Goal: Task Accomplishment & Management: Manage account settings

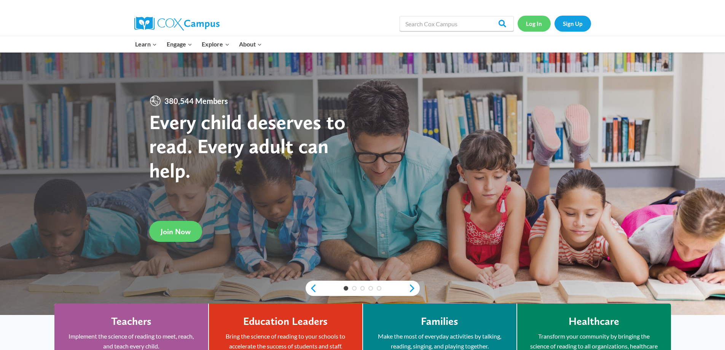
click at [536, 25] on link "Log In" at bounding box center [533, 24] width 33 height 16
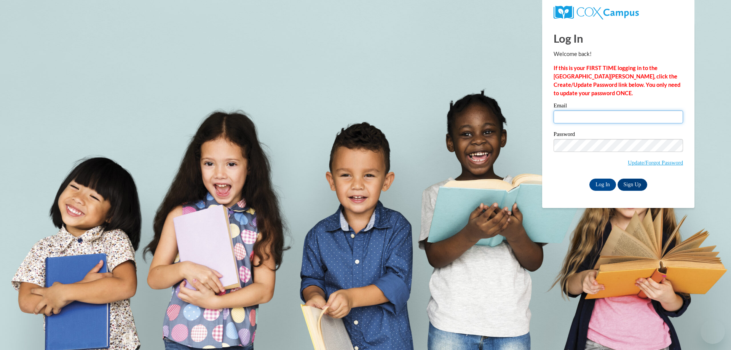
click at [596, 116] on input "Email" at bounding box center [617, 116] width 129 height 13
paste input "[EMAIL_ADDRESS][DOMAIN_NAME]"
type input "[EMAIL_ADDRESS][DOMAIN_NAME]"
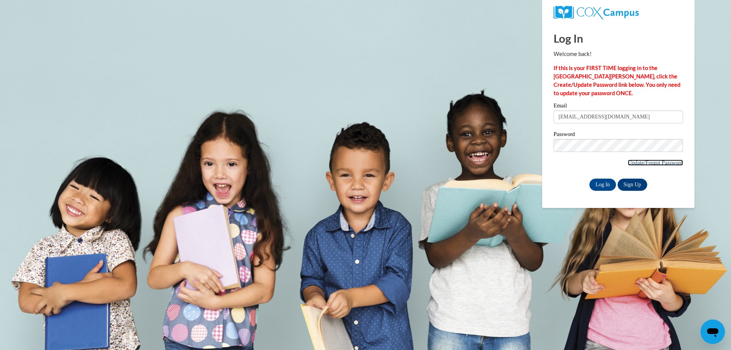
click at [647, 163] on link "Update/Forgot Password" at bounding box center [654, 162] width 55 height 6
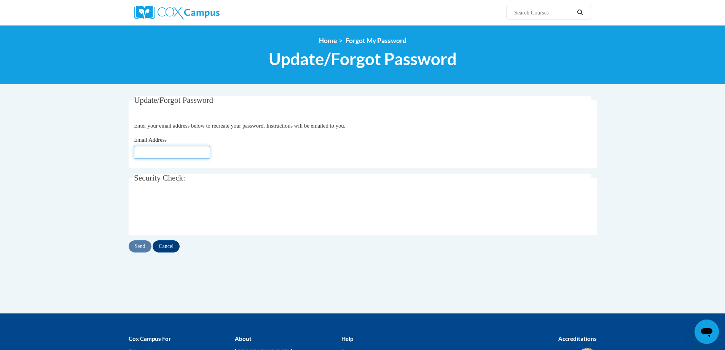
click at [189, 151] on input "Email Address" at bounding box center [172, 152] width 76 height 13
paste input "neajahcampbell@gmail.com"
type input "neajahcampbell@gmail.com"
click at [140, 247] on input "Send" at bounding box center [140, 246] width 23 height 12
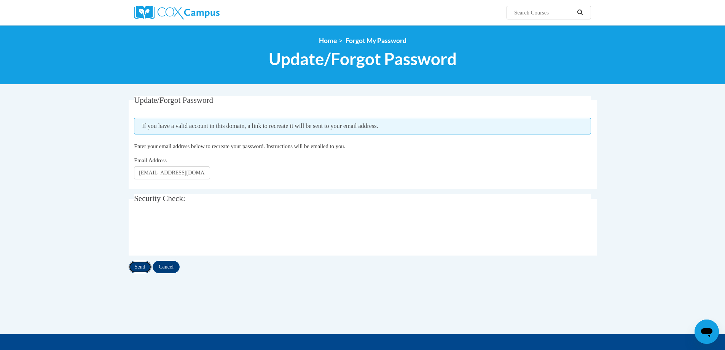
click at [139, 267] on input "Send" at bounding box center [140, 267] width 23 height 12
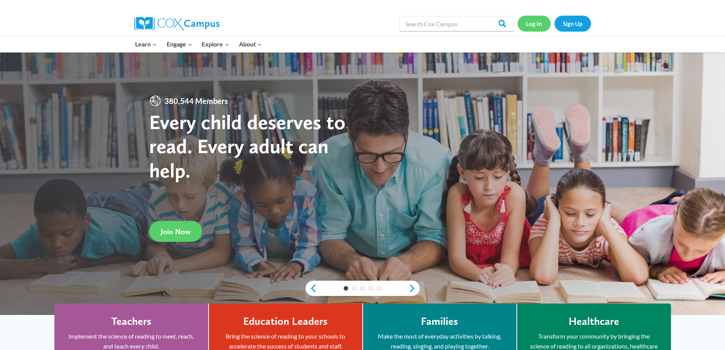
click at [538, 25] on link "Log In" at bounding box center [533, 24] width 33 height 16
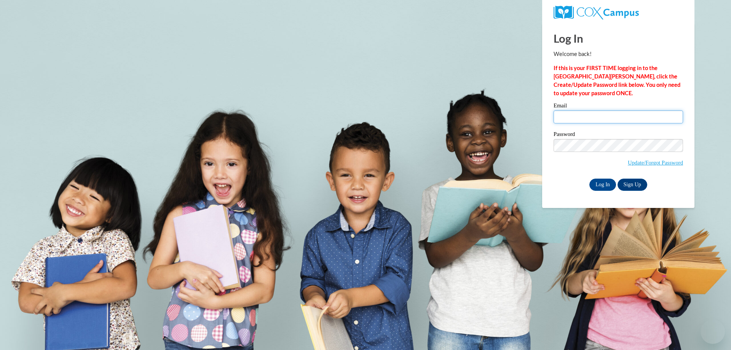
click at [575, 119] on input "Email" at bounding box center [617, 116] width 129 height 13
paste input "[EMAIL_ADDRESS][DOMAIN_NAME]"
type input "[EMAIL_ADDRESS][DOMAIN_NAME]"
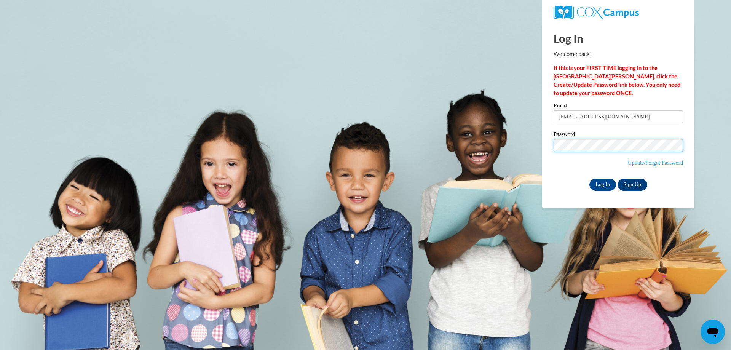
click at [589, 178] on input "Log In" at bounding box center [602, 184] width 27 height 12
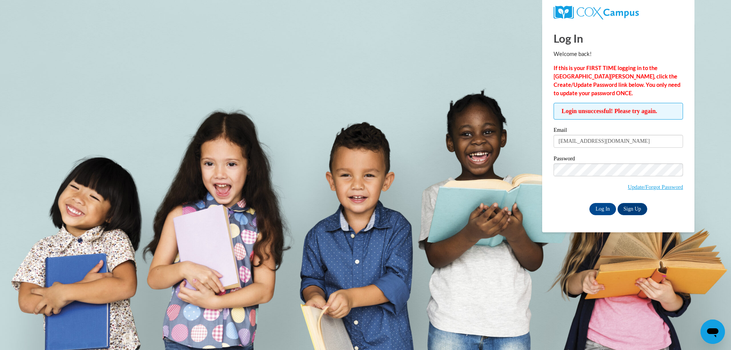
click at [566, 204] on div "Log In Sign Up" at bounding box center [617, 209] width 129 height 12
click at [598, 209] on input "Log In" at bounding box center [602, 209] width 27 height 12
drag, startPoint x: 634, startPoint y: 143, endPoint x: 556, endPoint y: 142, distance: 77.2
click at [556, 142] on input "[EMAIL_ADDRESS][DOMAIN_NAME]" at bounding box center [617, 141] width 129 height 13
click at [642, 186] on link "Update/Forgot Password" at bounding box center [654, 187] width 55 height 6
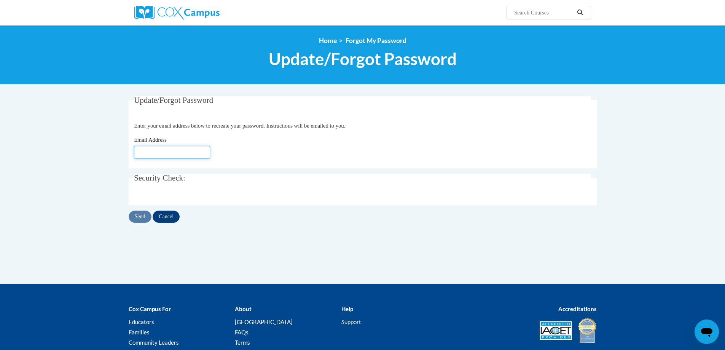
click at [158, 152] on input "Email Address" at bounding box center [172, 152] width 76 height 13
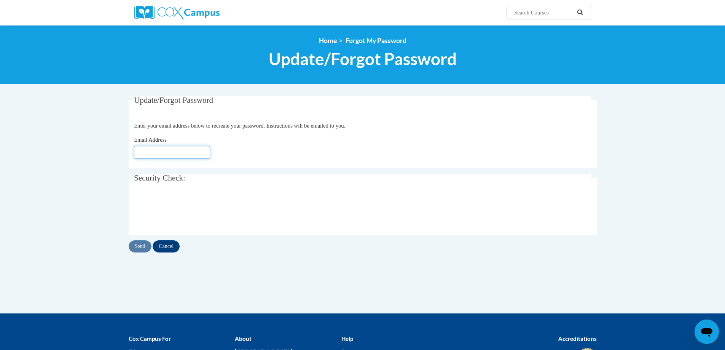
paste input "[EMAIL_ADDRESS][DOMAIN_NAME]"
type input "[EMAIL_ADDRESS][DOMAIN_NAME]"
click at [142, 245] on input "Send" at bounding box center [140, 246] width 23 height 12
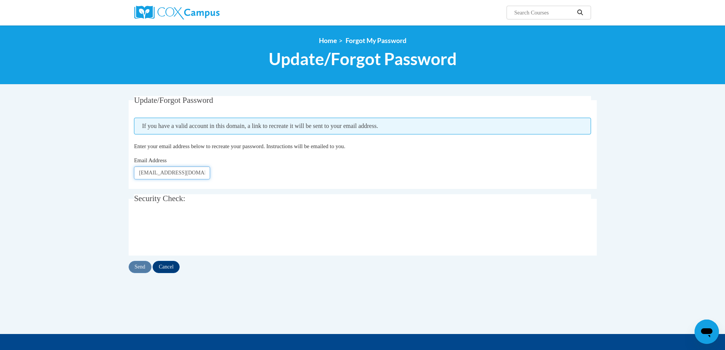
drag, startPoint x: 169, startPoint y: 173, endPoint x: 177, endPoint y: 174, distance: 7.7
click at [177, 174] on input "[EMAIL_ADDRESS][DOMAIN_NAME]" at bounding box center [172, 172] width 76 height 13
type input "[EMAIL_ADDRESS][DOMAIN_NAME]"
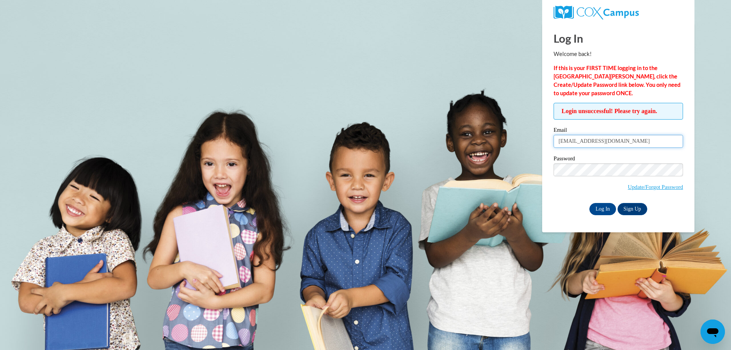
drag, startPoint x: 597, startPoint y: 140, endPoint x: 591, endPoint y: 141, distance: 6.9
click at [591, 141] on input "[EMAIL_ADDRESS][DOMAIN_NAME]" at bounding box center [617, 141] width 129 height 13
type input "[EMAIL_ADDRESS][DOMAIN_NAME]"
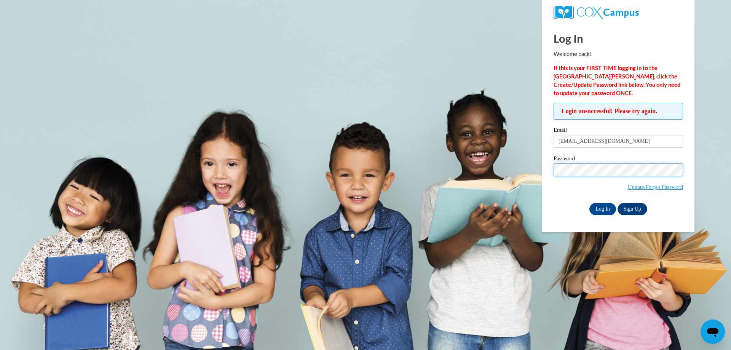
click at [589, 203] on input "Log In" at bounding box center [602, 209] width 27 height 12
click at [565, 201] on div "Email [EMAIL_ADDRESS][DOMAIN_NAME] Password Update/Forgot Password Log In Sign …" at bounding box center [617, 171] width 129 height 88
click at [600, 209] on input "Log In" at bounding box center [602, 209] width 27 height 12
click at [564, 196] on div "Password Update/Forgot Password" at bounding box center [617, 178] width 129 height 45
click at [606, 208] on input "Log In" at bounding box center [602, 209] width 27 height 12
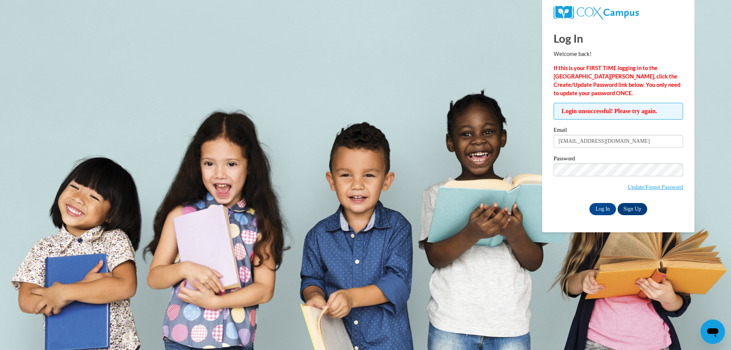
click at [341, 262] on body "Log In Welcome back! If this is your FIRST TIME logging in to the [GEOGRAPHIC_D…" at bounding box center [365, 175] width 731 height 350
click at [712, 333] on icon "Open messaging window" at bounding box center [712, 332] width 11 height 9
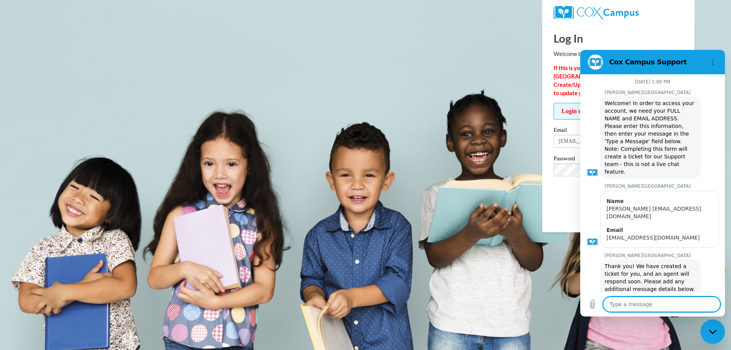
type textarea "x"
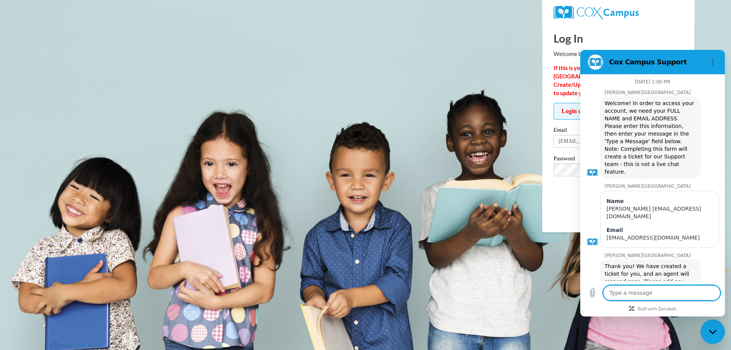
scroll to position [830, 0]
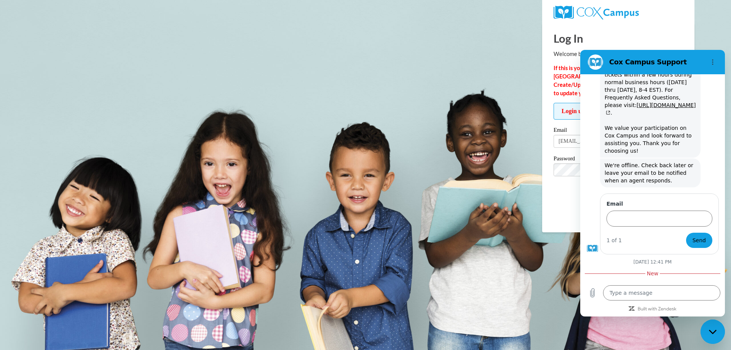
drag, startPoint x: 60, startPoint y: 244, endPoint x: 473, endPoint y: 161, distance: 420.4
click at [473, 161] on body "Log In Welcome back! If this is your FIRST TIME logging in to the [GEOGRAPHIC_D…" at bounding box center [365, 175] width 731 height 350
click at [596, 27] on div "Log In Welcome back! If this is your FIRST TIME logging in to the [GEOGRAPHIC_D…" at bounding box center [617, 119] width 129 height 192
click at [619, 290] on textarea at bounding box center [661, 292] width 117 height 15
paste textarea "[EMAIL_ADDRESS][DOMAIN_NAME]"
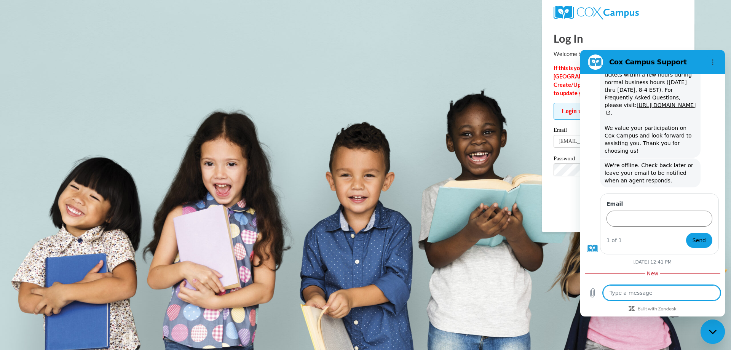
type textarea "Kimrahudson102@yahoo.com"
type textarea "x"
click at [608, 289] on textarea "Kimrahudson102@yahoo.com" at bounding box center [661, 292] width 117 height 15
type textarea "oKimrahudson102@yahoo.com"
type textarea "x"
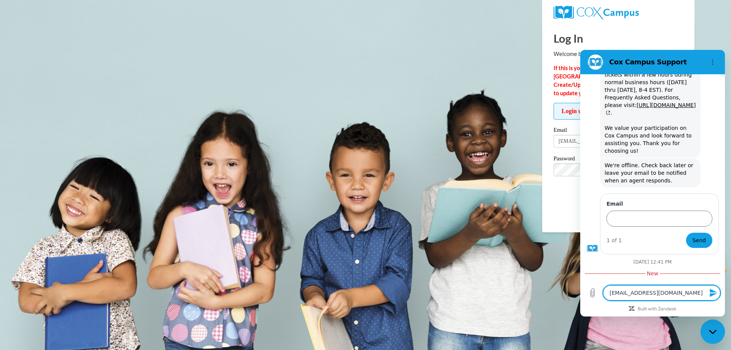
type textarea "olKimrahudson102@yahoo.com"
type textarea "x"
type textarea "oldKimrahudson102@yahoo.com"
type textarea "x"
type textarea "old Kimrahudson102@yahoo.com"
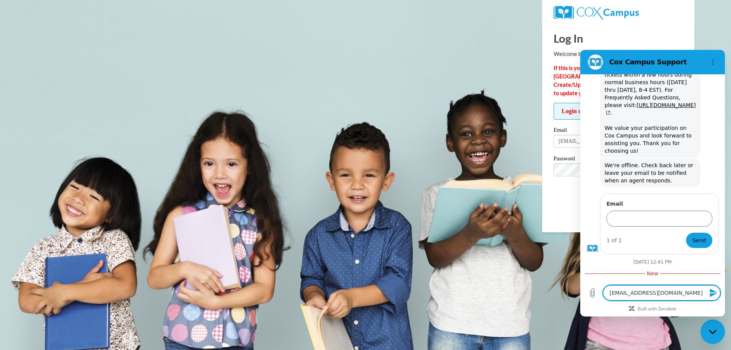
type textarea "x"
click at [699, 294] on textarea "old Kimrahudson102@yahoo.com" at bounding box center [661, 292] width 117 height 15
type textarea "old Kimrahudson102@yahoo.com"
click at [713, 294] on icon "Send message" at bounding box center [712, 292] width 7 height 8
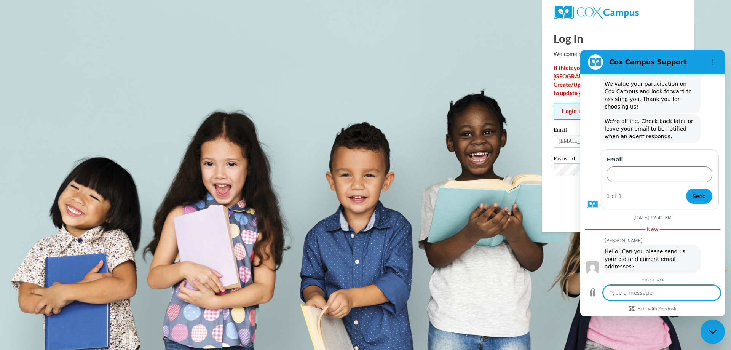
scroll to position [873, 0]
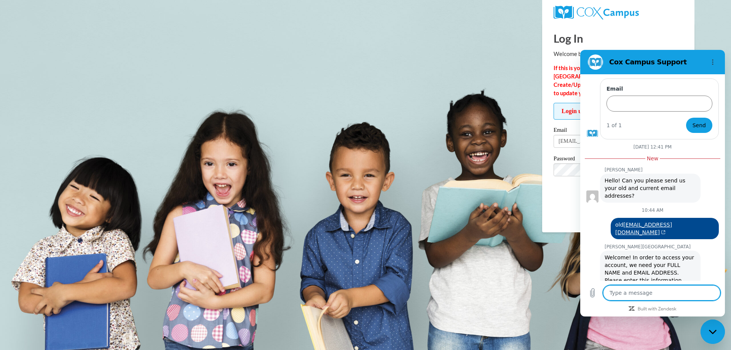
type textarea "x"
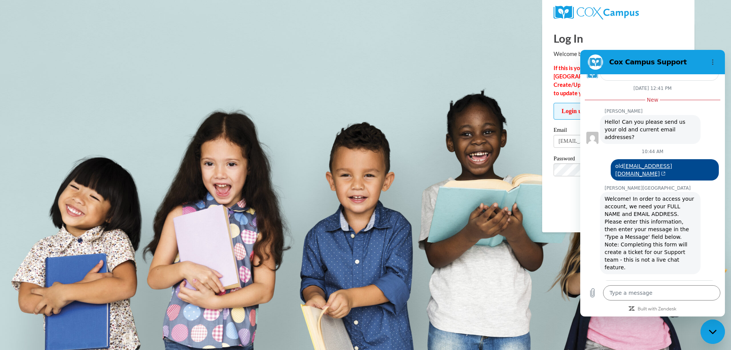
scroll to position [0, 22]
type input "Daikimra hudson Kimrahudson102@yahoo.com"
click at [701, 319] on button "Next" at bounding box center [698, 326] width 25 height 15
type textarea "x"
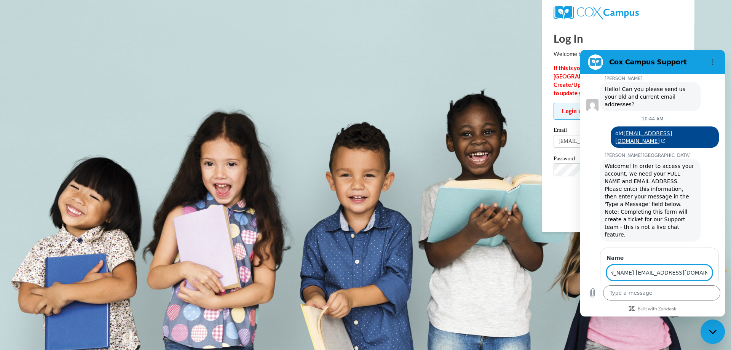
drag, startPoint x: 651, startPoint y: 212, endPoint x: 703, endPoint y: 212, distance: 51.7
click at [703, 264] on input "Daikimra hudson Kimrahudson102@yahoo.com" at bounding box center [659, 272] width 106 height 16
type input "Daikimra [PERSON_NAME]"
click at [620, 297] on input "Email" at bounding box center [659, 305] width 106 height 16
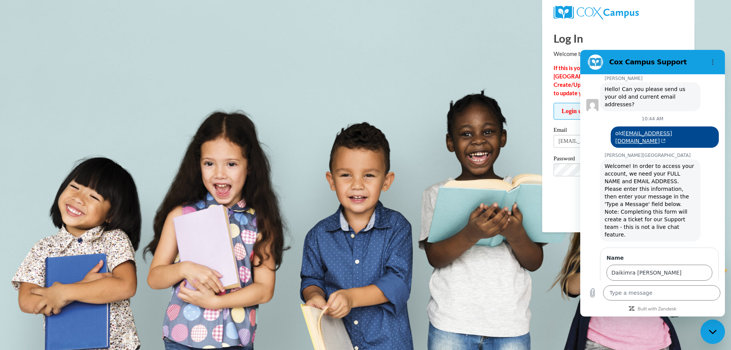
paste input "[EMAIL_ADDRESS][DOMAIN_NAME]"
click at [692, 322] on span "Send" at bounding box center [698, 326] width 13 height 9
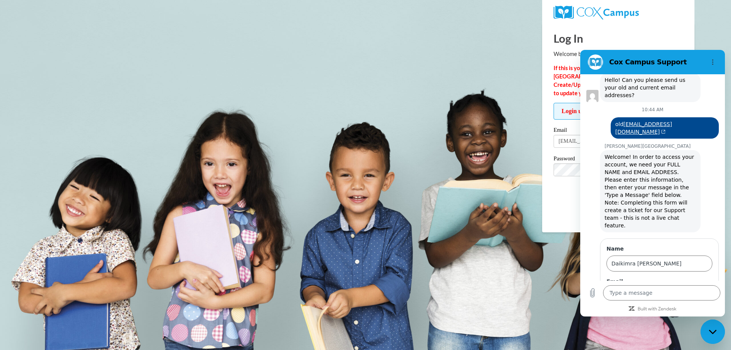
click at [650, 288] on input "[EMAIL_ADDRESS][DOMAIN_NAME]" at bounding box center [659, 296] width 106 height 16
click at [653, 288] on input "[EMAIL_ADDRESS][DOMAIN_NAME]" at bounding box center [659, 296] width 106 height 16
type input "[EMAIL_ADDRESS][DOMAIN_NAME]"
click at [692, 322] on span "Send" at bounding box center [698, 326] width 13 height 9
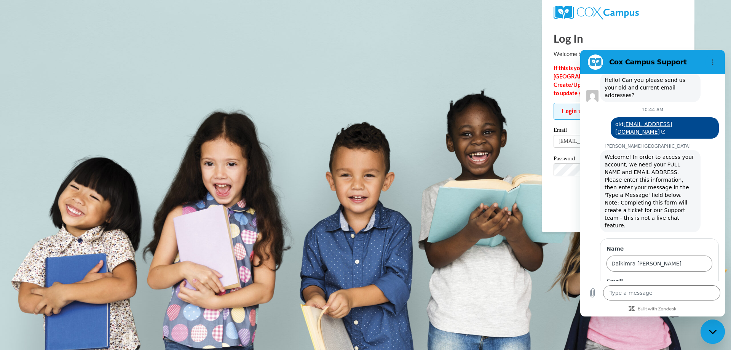
drag, startPoint x: 687, startPoint y: 234, endPoint x: 585, endPoint y: 240, distance: 102.5
click at [585, 240] on div "June 16 at 1:00 PM Cox Campus Cox Campus says: Welcome! In order to access your…" at bounding box center [652, 177] width 145 height 206
paste input "Kimrahudson102@yahoo.com"
click at [694, 322] on span "Send" at bounding box center [698, 326] width 13 height 9
click at [653, 288] on input "Kimrahudson102@yahoo.com" at bounding box center [659, 296] width 106 height 16
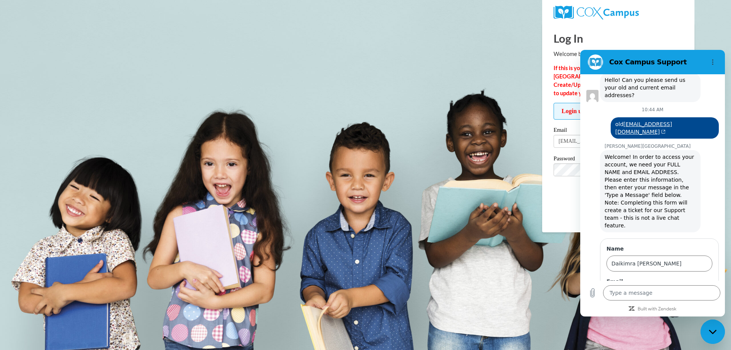
type input "Kimrahudson@yahoo.com"
click at [698, 322] on span "Send" at bounding box center [698, 326] width 13 height 9
click at [643, 294] on textarea at bounding box center [661, 292] width 117 height 15
type textarea "W"
type textarea "x"
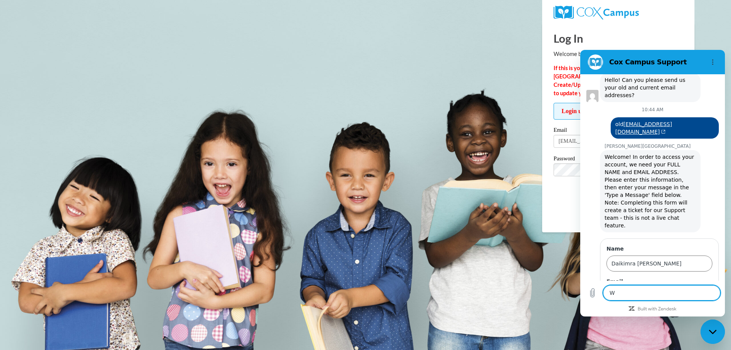
type textarea "WE"
type textarea "x"
type textarea "WE"
type textarea "x"
type textarea "WE a"
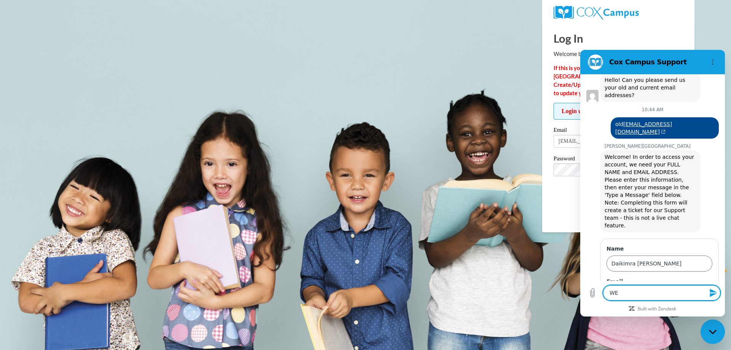
type textarea "x"
type textarea "WE"
type textarea "x"
type textarea "WE"
type textarea "x"
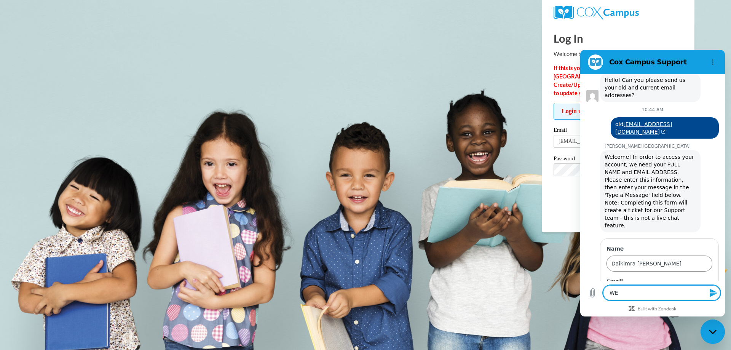
type textarea "W"
type textarea "x"
type textarea "U"
type textarea "x"
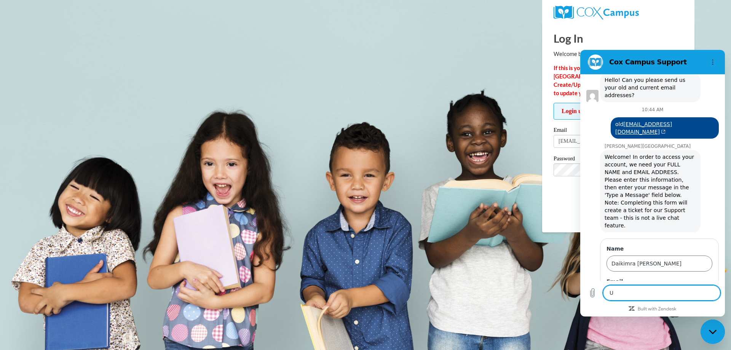
type textarea "Un"
type textarea "x"
type textarea "Una"
type textarea "x"
type textarea "Unab"
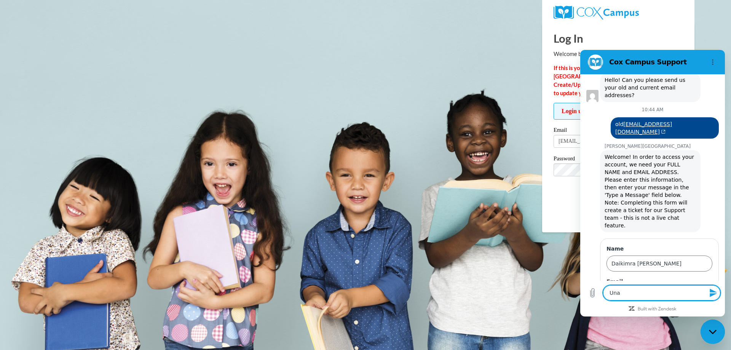
type textarea "x"
type textarea "Unabl"
type textarea "x"
type textarea "Unable"
type textarea "x"
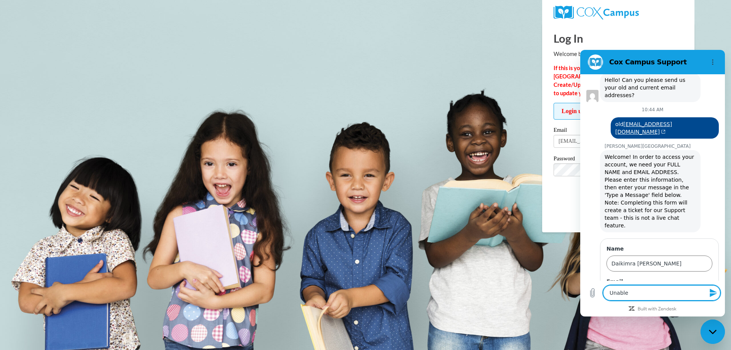
type textarea "Unable"
type textarea "x"
type textarea "Unable t"
type textarea "x"
type textarea "Unable to"
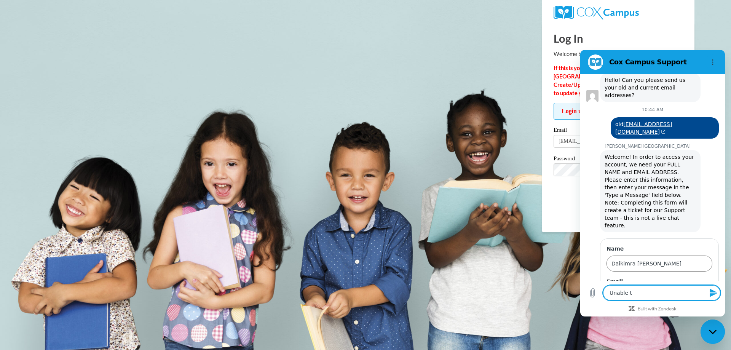
type textarea "x"
type textarea "Unable to"
type textarea "x"
type textarea "Unable to p"
type textarea "x"
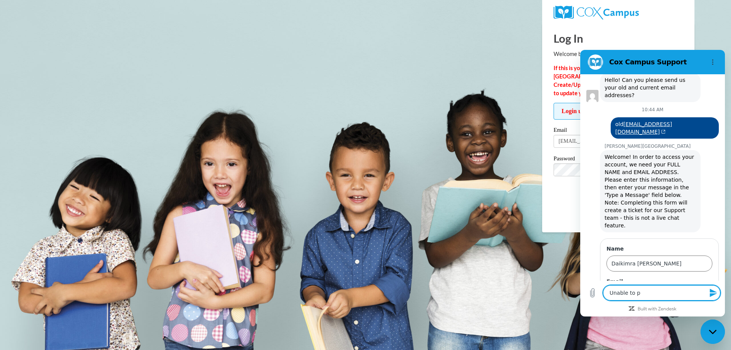
type textarea "Unable to pu"
type textarea "x"
type textarea "Unable to put"
type textarea "x"
type textarea "Unable to put"
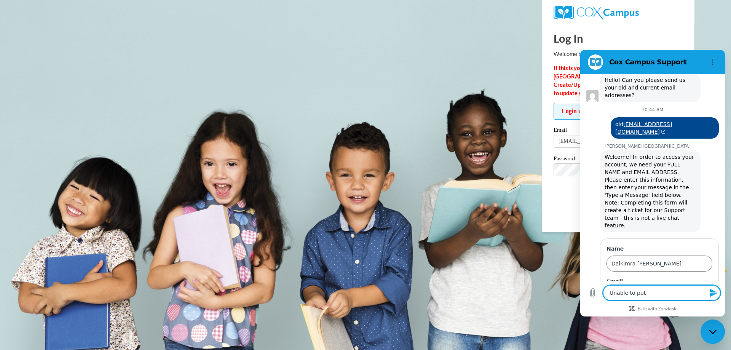
type textarea "x"
type textarea "Unable to put i"
type textarea "x"
type textarea "Unable to put in"
type textarea "x"
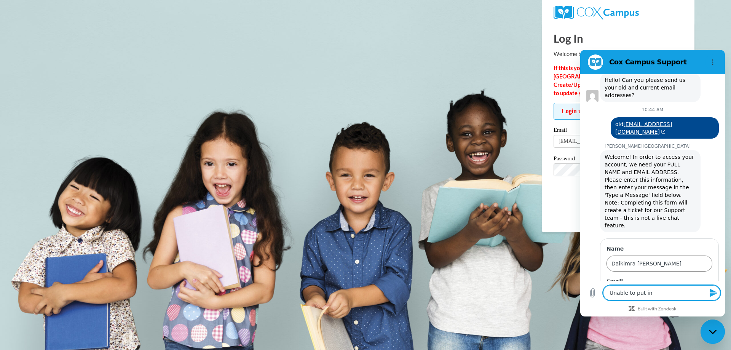
type textarea "Unable to put in"
type textarea "x"
type textarea "Unable to put in"
drag, startPoint x: 678, startPoint y: 235, endPoint x: 602, endPoint y: 236, distance: 75.7
click at [602, 238] on div "Name Daikimra hudson Email Kimrahudson@yahoo.com Enter a valid email address 2 …" at bounding box center [659, 289] width 119 height 103
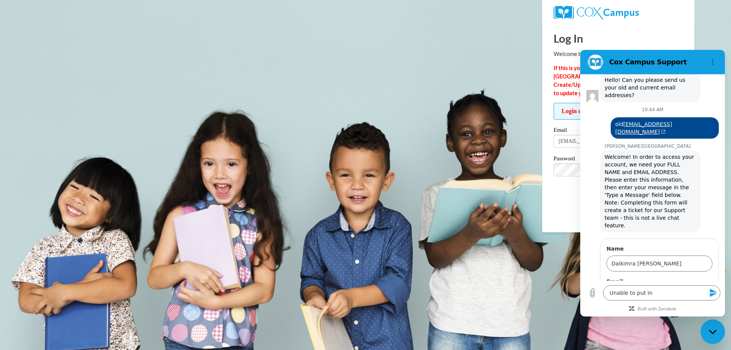
click at [688, 288] on input "[EMAIL_ADDRESS][DOMAIN_NAME]" at bounding box center [659, 296] width 106 height 16
click at [611, 288] on input "[EMAIL_ADDRESS][DOMAIN_NAME]" at bounding box center [659, 296] width 106 height 16
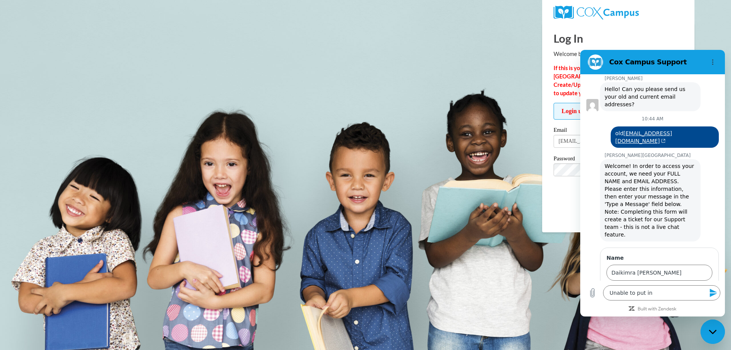
type input "[EMAIL_ADDRESS][DOMAIN_NAME]"
click at [686, 319] on button "Send" at bounding box center [699, 326] width 26 height 15
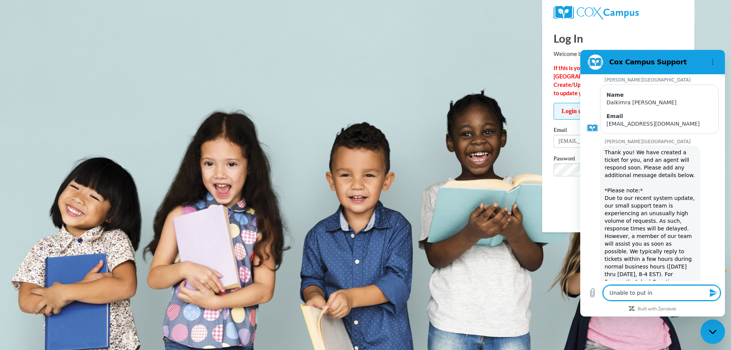
scroll to position [1207, 0]
type textarea "x"
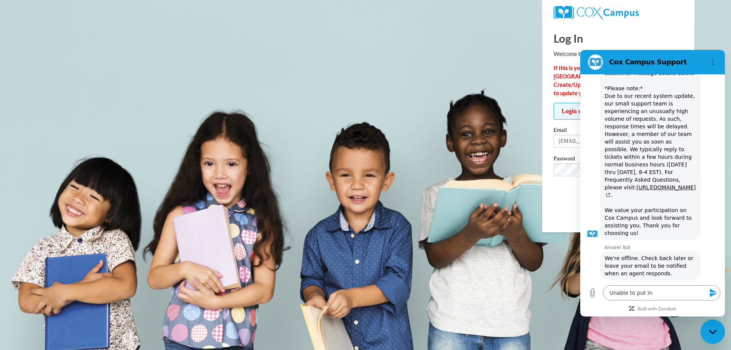
scroll to position [1305, 0]
click at [698, 330] on span "Send" at bounding box center [698, 334] width 13 height 9
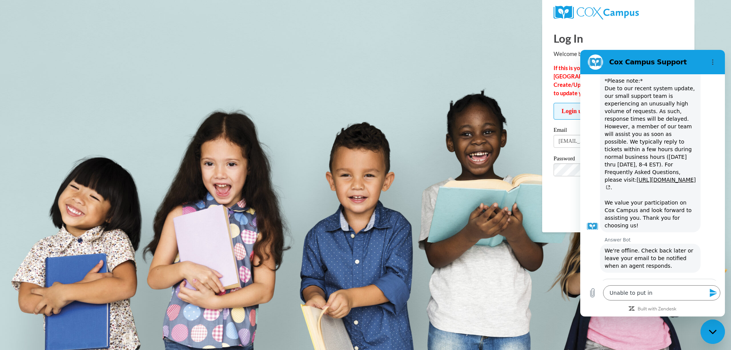
click at [614, 296] on input "[EMAIL_ADDRESS][DOMAIN_NAME]" at bounding box center [659, 304] width 106 height 16
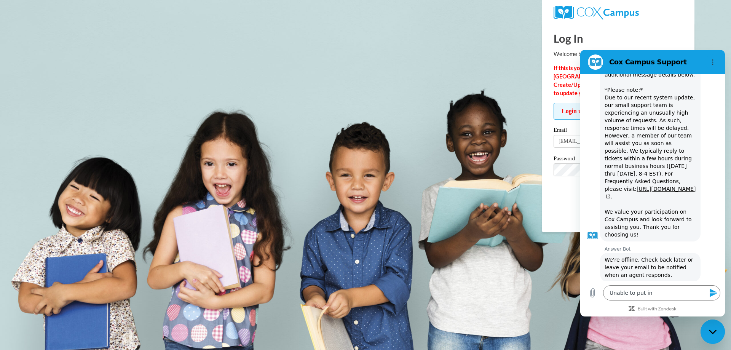
type input "[EMAIL_ADDRESS][DOMAIN_NAME]"
click at [693, 330] on span "Send" at bounding box center [698, 334] width 13 height 9
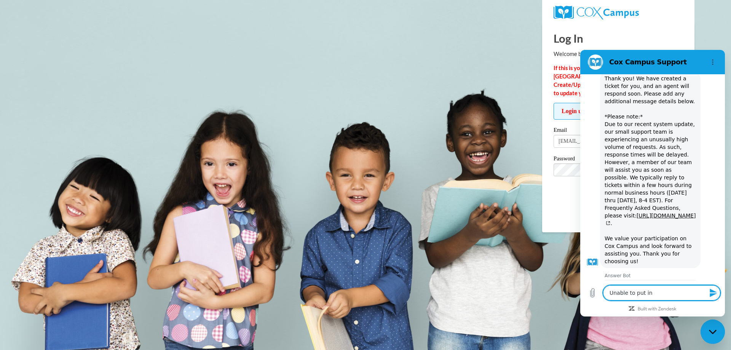
type textarea "x"
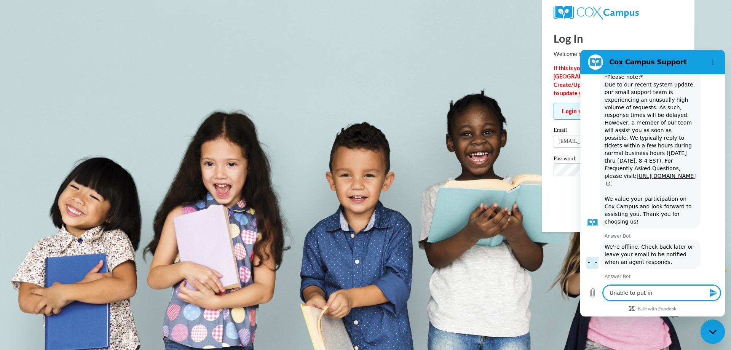
scroll to position [1320, 0]
click at [631, 291] on textarea "Unable to put in" at bounding box center [661, 292] width 117 height 15
drag, startPoint x: 654, startPoint y: 291, endPoint x: 1138, endPoint y: 325, distance: 484.4
click html "Cox Campus Support June 16 at 1:00 PM Cox Campus Cox Campus says: Welcome! In o…"
type textarea "x"
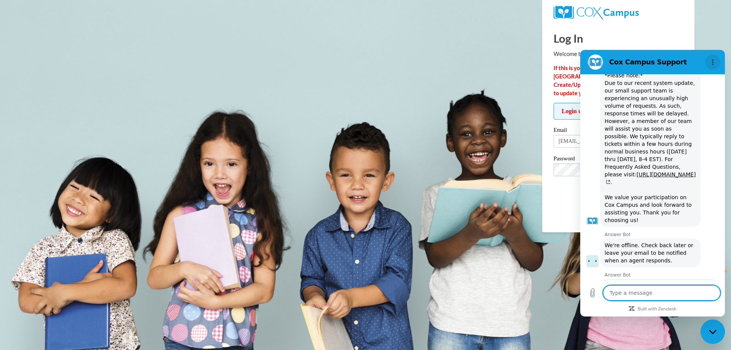
click at [713, 64] on icon "Options menu" at bounding box center [712, 62] width 6 height 6
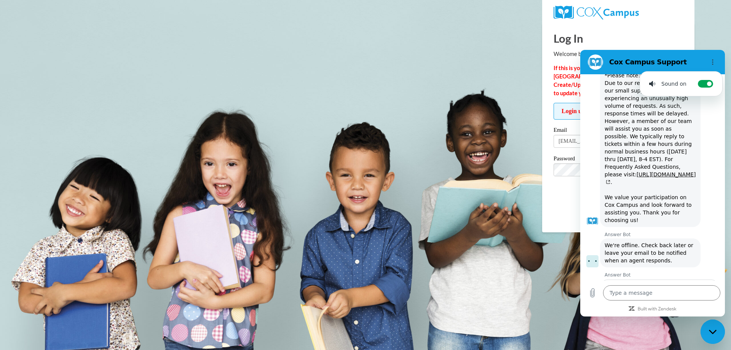
click at [715, 36] on body "Log In Welcome back! If this is your FIRST TIME logging in to the NEW Cox Campu…" at bounding box center [365, 175] width 731 height 350
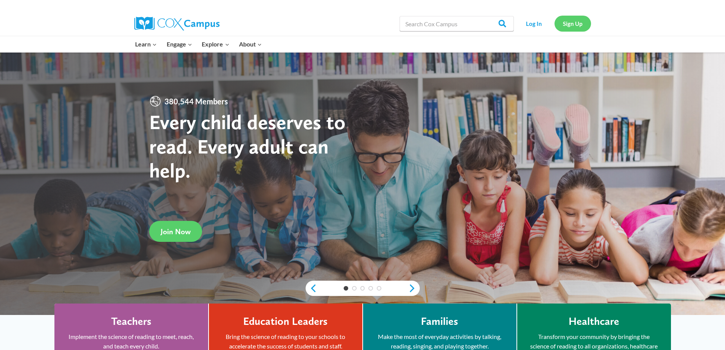
click at [578, 25] on link "Sign Up" at bounding box center [572, 24] width 37 height 16
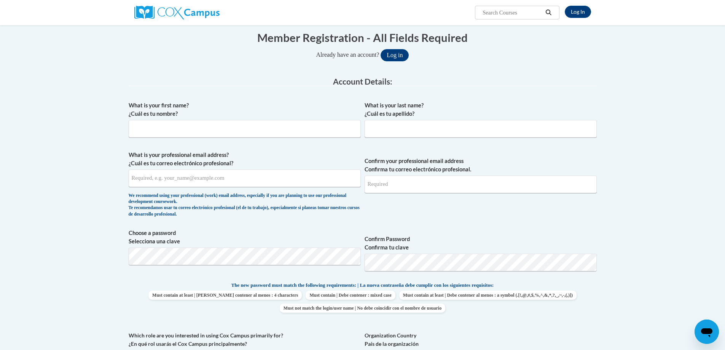
scroll to position [76, 0]
click at [237, 132] on input "What is your first name? ¿Cuál es tu nombre?" at bounding box center [245, 128] width 232 height 18
type input "Abbey"
click at [402, 124] on input "What is your last name? ¿Cuál es tu apellido?" at bounding box center [481, 128] width 232 height 18
type input "Mays"
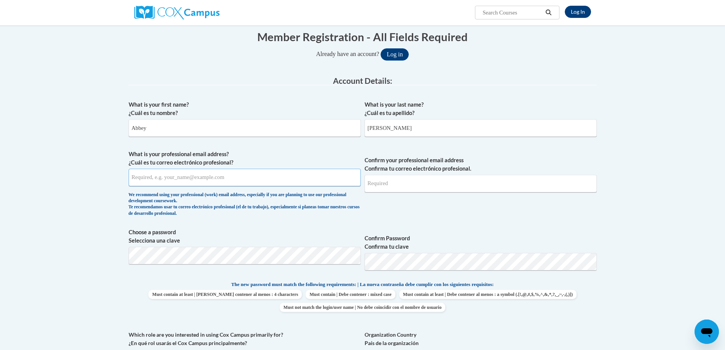
click at [260, 182] on input "What is your professional email address? ¿Cuál es tu correo electrónico profesi…" at bounding box center [245, 178] width 232 height 18
paste input "Pineapplewater2!"
type input "P"
type input "abbeymays20@gmail.com"
click at [413, 181] on input "Confirm your professional email address Confirma tu correo electrónico profesio…" at bounding box center [481, 184] width 232 height 18
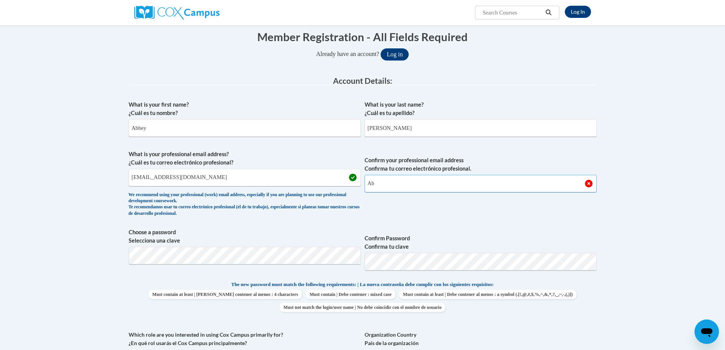
type input "A"
type input "abbeymays20@gmail.com"
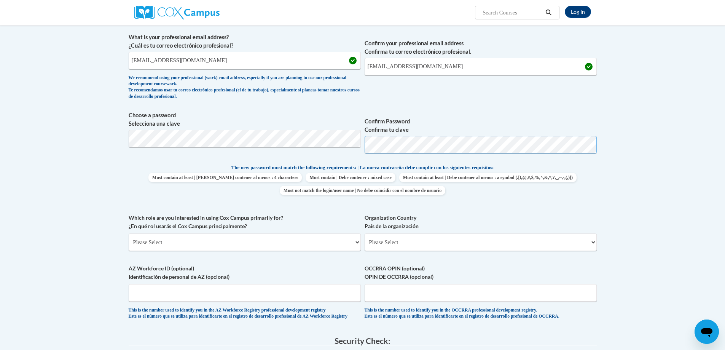
scroll to position [190, 0]
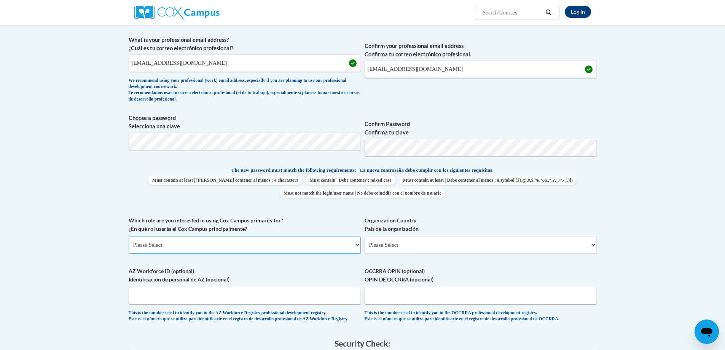
click at [228, 244] on select "Please Select College/University | Colegio/Universidad Community/Nonprofit Part…" at bounding box center [245, 245] width 232 height 18
select select "fbf2d438-af2f-41f8-98f1-81c410e29de3"
click at [129, 236] on select "Please Select College/University | Colegio/Universidad Community/Nonprofit Part…" at bounding box center [245, 245] width 232 height 18
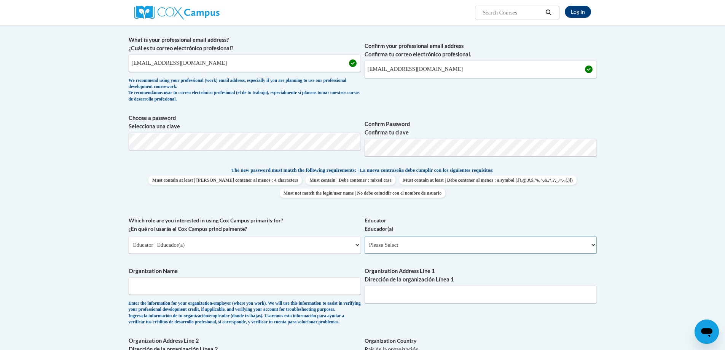
click at [420, 247] on select "Please Select Early Learning/Daycare Teacher/Family Home Care Provider | Maestr…" at bounding box center [481, 245] width 232 height 18
select select "5e2af403-4f2c-4e49-a02f-103e55d7b75b"
click at [365, 236] on select "Please Select Early Learning/Daycare Teacher/Family Home Care Provider | Maestr…" at bounding box center [481, 245] width 232 height 18
click at [330, 288] on input "Organization Name" at bounding box center [245, 286] width 232 height 18
type input "The Children's House"
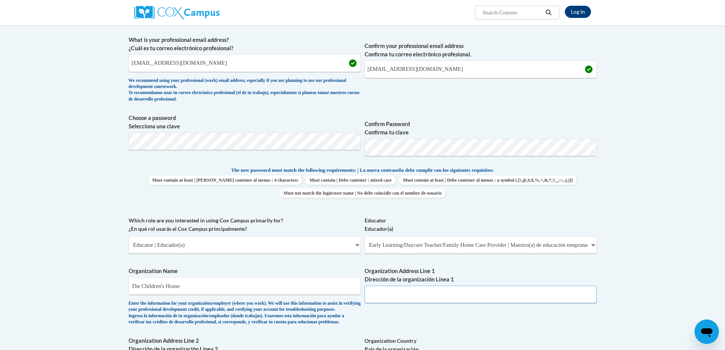
click at [401, 296] on input "Organization Address Line 1 Dirección de la organización Línea 1" at bounding box center [481, 294] width 232 height 18
type input "600 E 71st Savannah Ga"
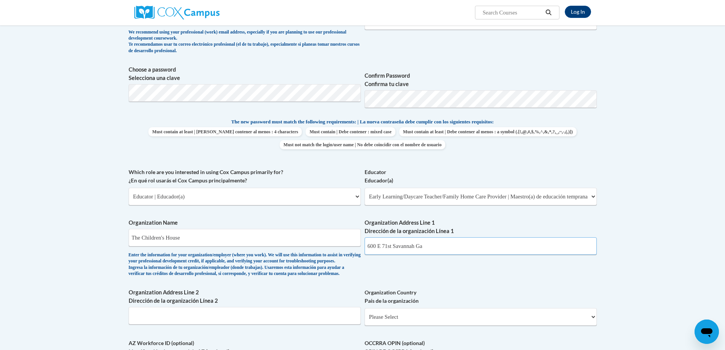
scroll to position [304, 0]
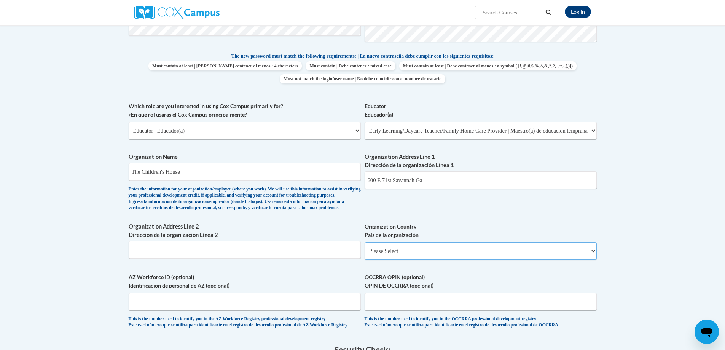
click at [391, 259] on select "Please Select United States | Estados Unidos Outside of the United States | Fue…" at bounding box center [481, 251] width 232 height 18
select select "ad49bcad-a171-4b2e-b99c-48b446064914"
click at [365, 255] on select "Please Select United States | Estados Unidos Outside of the United States | Fue…" at bounding box center [481, 251] width 232 height 18
select select
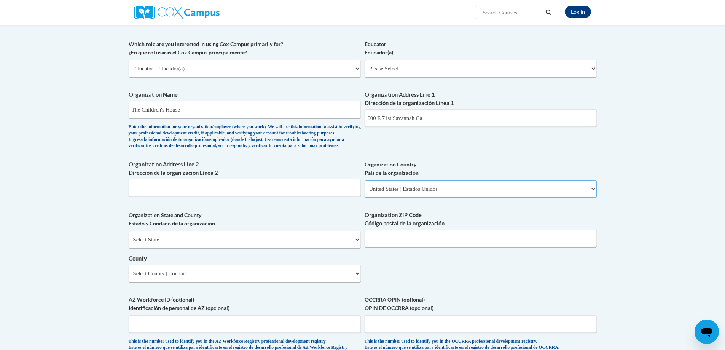
scroll to position [419, 0]
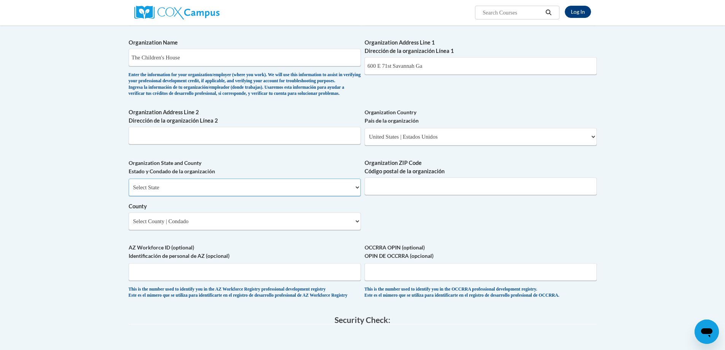
click at [256, 196] on select "Select State Alabama Alaska Arizona Arkansas California Colorado Connecticut De…" at bounding box center [245, 187] width 232 height 18
select select "Georgia"
click at [378, 195] on input "Organization ZIP Code Código postal de la organización" at bounding box center [481, 186] width 232 height 18
type input "31405"
click at [208, 230] on select "Select County Appling Atkinson Bacon Baker Baldwin Banks Barrow Bartow Ben Hill…" at bounding box center [245, 221] width 232 height 18
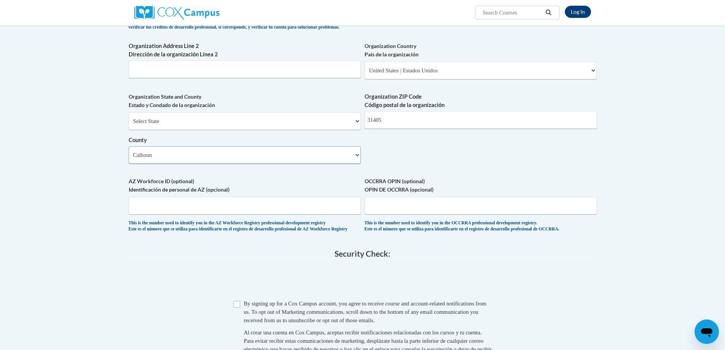
scroll to position [495, 0]
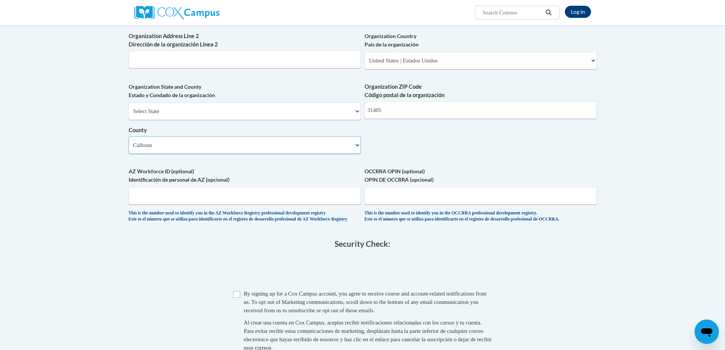
click at [203, 154] on select "Select County Appling Atkinson Bacon Baker Baldwin Banks Barrow Bartow Ben Hill…" at bounding box center [245, 145] width 232 height 18
select select "Chatham"
click at [129, 148] on select "Select County Appling Atkinson Bacon Baker Baldwin Banks Barrow Bartow Ben Hill…" at bounding box center [245, 145] width 232 height 18
click at [273, 204] on input "AZ Workforce ID (optional) Identificación de personal de AZ (opcional)" at bounding box center [245, 196] width 232 height 18
click at [232, 315] on div "Checkbox By signing up for a Cox Campus account, you agree to receive course an…" at bounding box center [363, 324] width 468 height 70
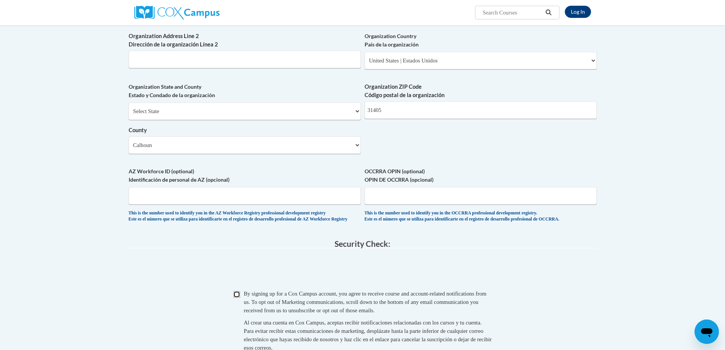
click at [238, 298] on input "Checkbox" at bounding box center [236, 294] width 7 height 7
checkbox input "true"
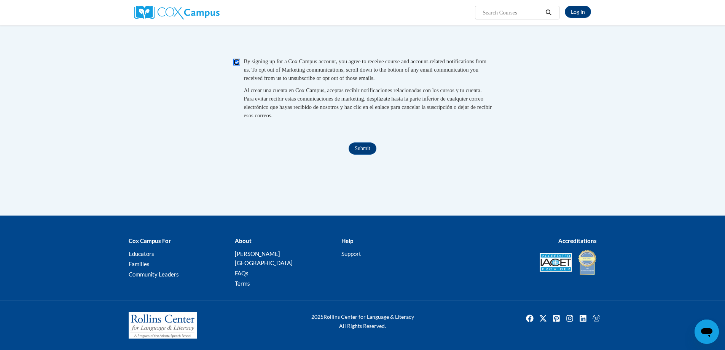
scroll to position [736, 0]
click at [360, 154] on input "Submit" at bounding box center [362, 148] width 27 height 12
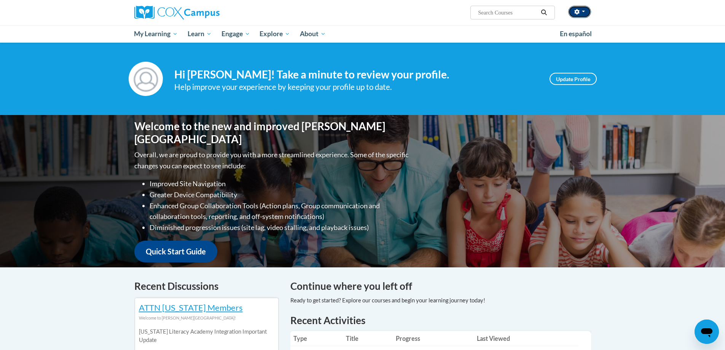
click at [582, 12] on span "button" at bounding box center [583, 12] width 3 height 2
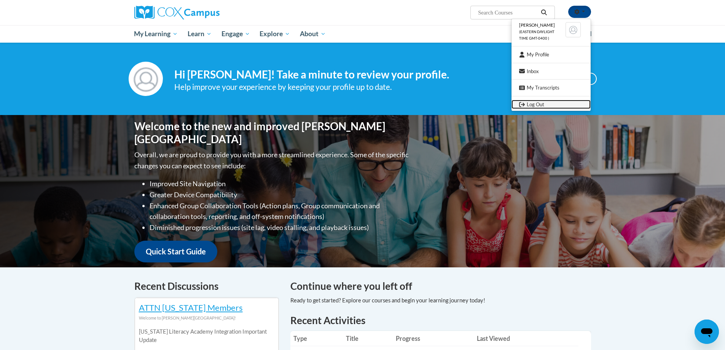
click at [529, 107] on link "Log Out" at bounding box center [550, 105] width 79 height 10
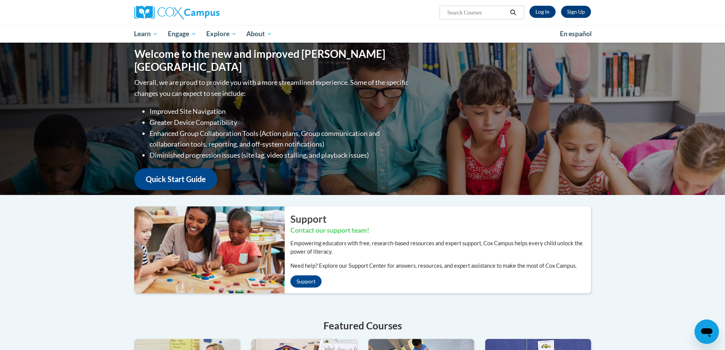
click at [708, 328] on icon "Open messaging window" at bounding box center [707, 332] width 14 height 14
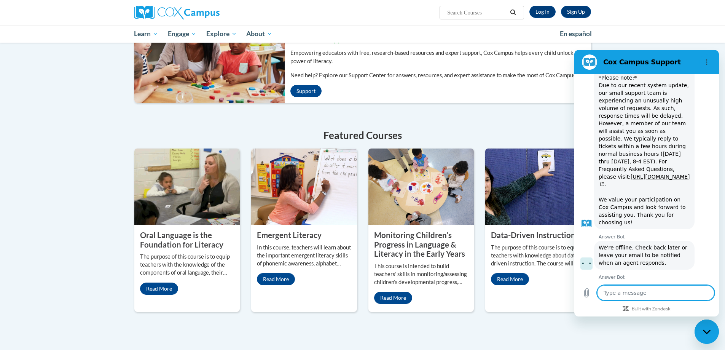
scroll to position [1308, 0]
click at [631, 293] on textarea at bounding box center [655, 292] width 117 height 15
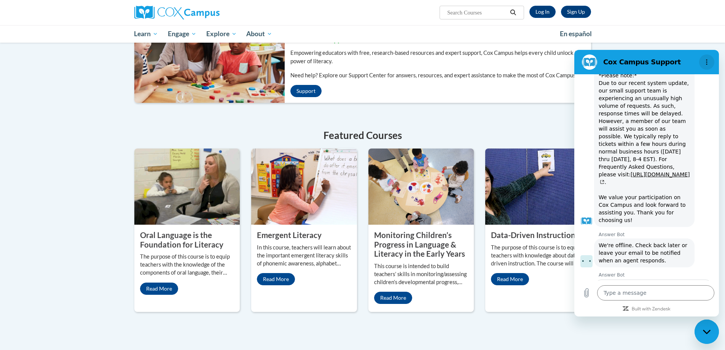
click at [711, 64] on button "Options menu" at bounding box center [706, 61] width 15 height 15
click at [592, 325] on div "Welcome to the new and improved [PERSON_NAME] Campus Overall, we are proud to p…" at bounding box center [362, 107] width 725 height 511
click at [704, 334] on div "Close messaging window" at bounding box center [706, 331] width 23 height 23
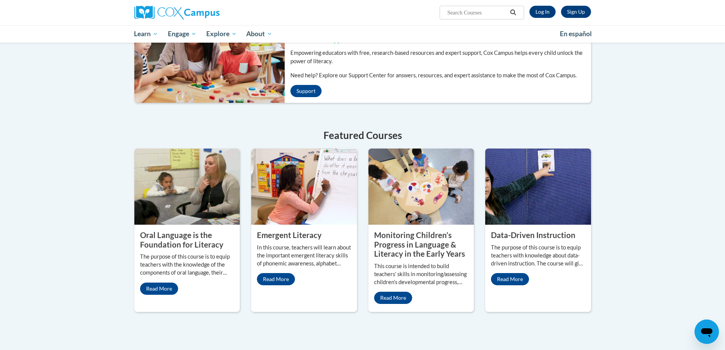
click at [704, 334] on icon "Open messaging window" at bounding box center [707, 332] width 14 height 14
type textarea "x"
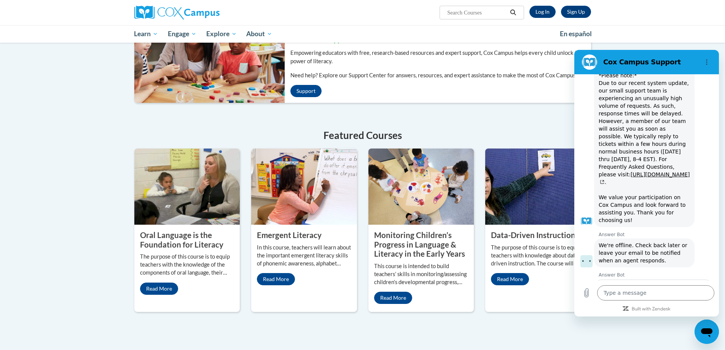
scroll to position [0, 0]
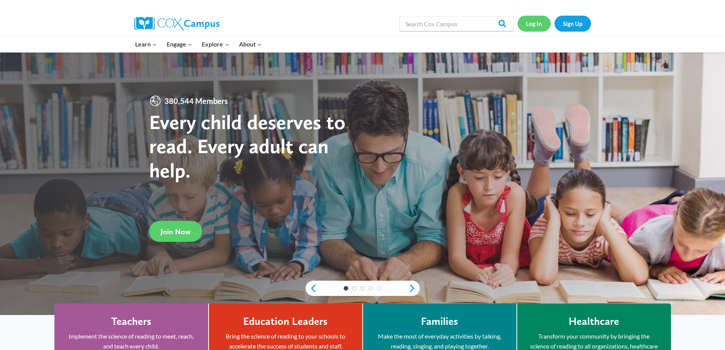
click at [540, 24] on link "Log In" at bounding box center [533, 24] width 33 height 16
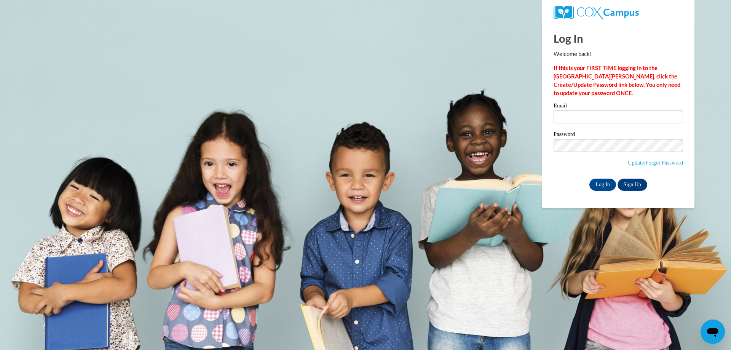
click at [715, 329] on icon "Open messaging window" at bounding box center [712, 332] width 11 height 9
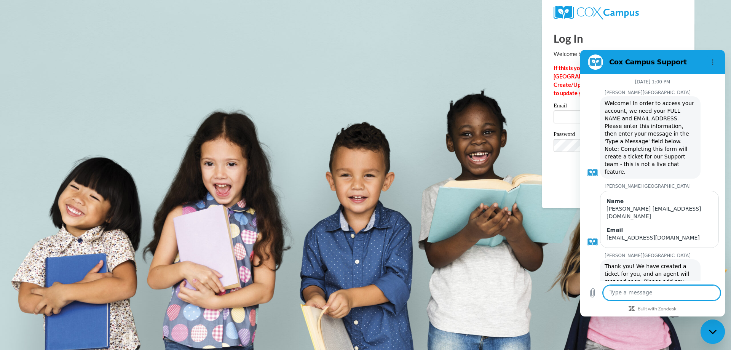
scroll to position [1296, 0]
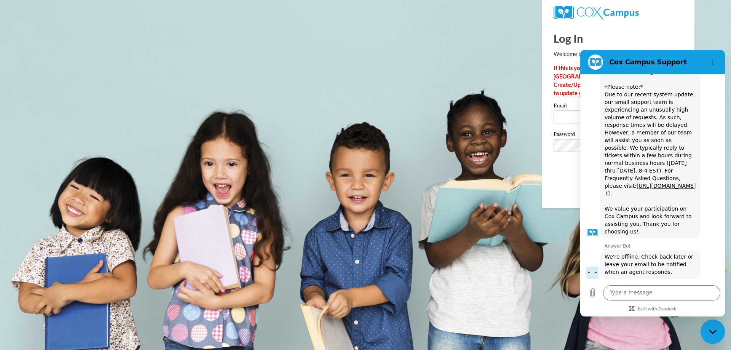
click at [436, 211] on body "Log In Welcome back! If this is your FIRST TIME logging in to the [GEOGRAPHIC_D…" at bounding box center [365, 175] width 731 height 350
click at [715, 61] on icon "Options menu" at bounding box center [712, 62] width 6 height 6
click at [721, 40] on body "Log In Welcome back! If this is your FIRST TIME logging in to the [GEOGRAPHIC_D…" at bounding box center [365, 175] width 731 height 350
click at [710, 332] on icon "Close messaging window" at bounding box center [712, 331] width 8 height 5
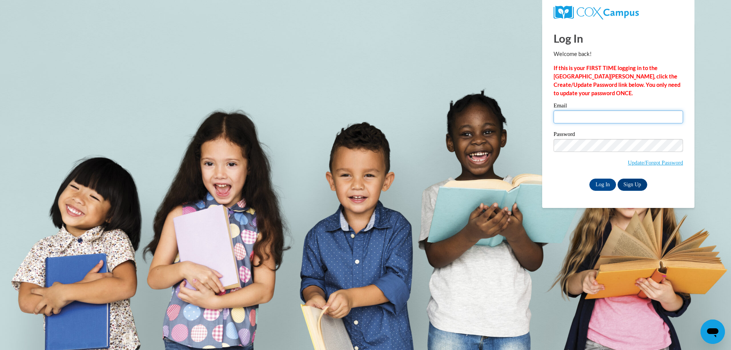
click at [592, 117] on input "Email" at bounding box center [617, 116] width 129 height 13
drag, startPoint x: 592, startPoint y: 117, endPoint x: 564, endPoint y: 248, distance: 134.3
click at [564, 248] on body "Log In Welcome back! If this is your FIRST TIME logging in to the NEW Cox Campu…" at bounding box center [365, 175] width 731 height 350
click at [645, 162] on link "Update/Forgot Password" at bounding box center [654, 162] width 55 height 6
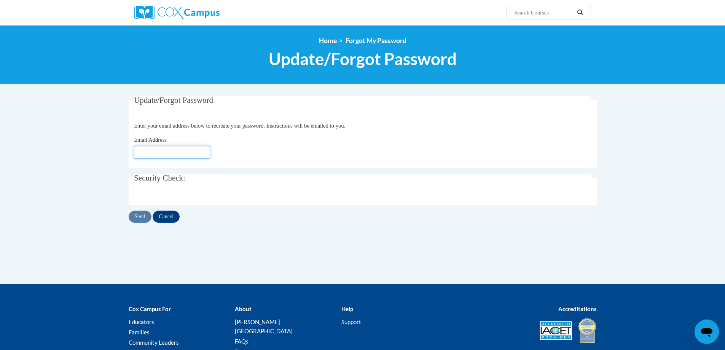
click at [183, 149] on input "Email Address" at bounding box center [172, 152] width 76 height 13
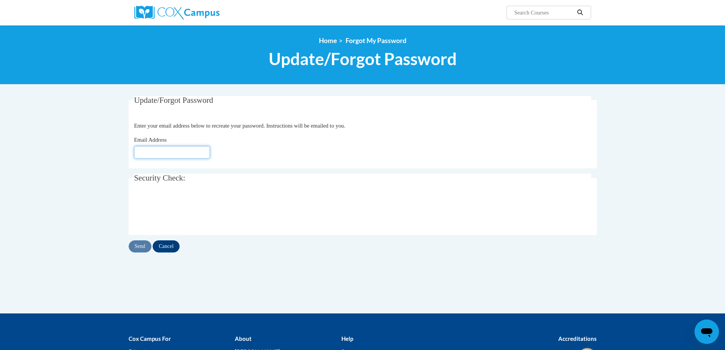
paste input "Parkerroiesha90@gmail.com"
type input "Parkerroiesha90@gmail.com"
click at [140, 245] on input "Send" at bounding box center [140, 246] width 23 height 12
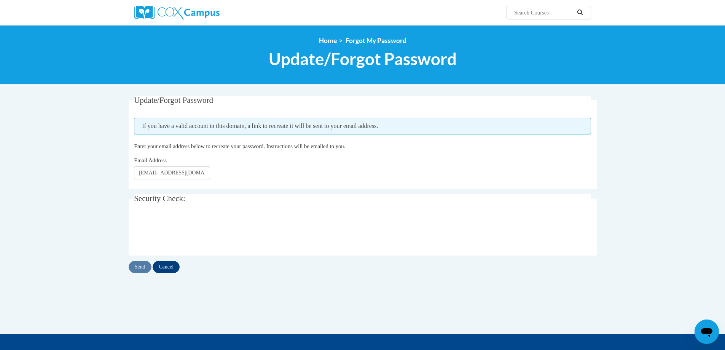
click at [709, 332] on icon "Open messaging window" at bounding box center [706, 332] width 11 height 9
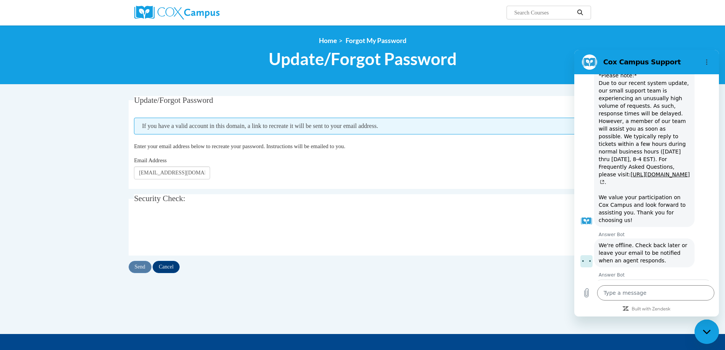
click at [706, 333] on icon "Close messaging window" at bounding box center [706, 331] width 8 height 4
type textarea "x"
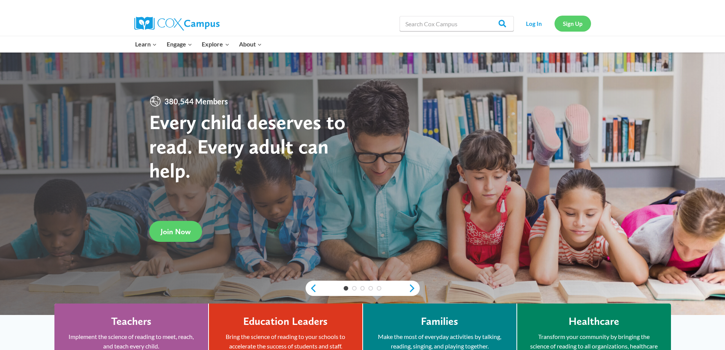
click at [572, 23] on link "Sign Up" at bounding box center [572, 24] width 37 height 16
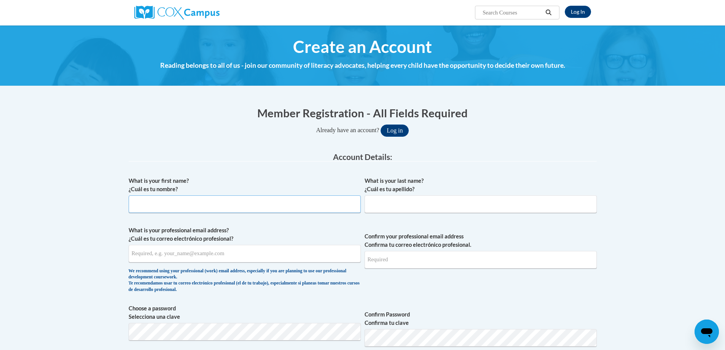
click at [156, 200] on input "What is your first name? ¿Cuál es tu nombre?" at bounding box center [245, 204] width 232 height 18
type input "Siera"
type input "Lasseter"
click at [171, 257] on input "What is your professional email address? ¿Cuál es tu correo electrónico profesi…" at bounding box center [245, 254] width 232 height 18
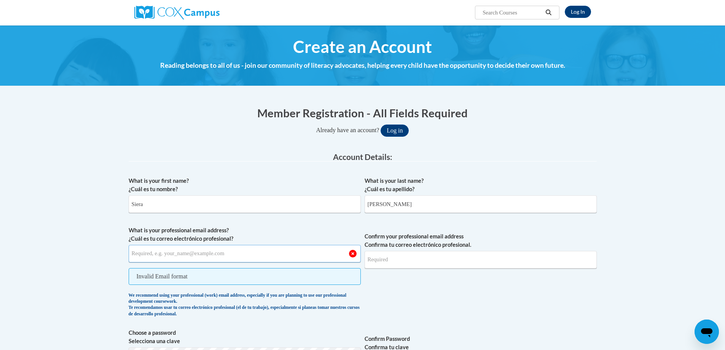
paste input "[EMAIL_ADDRESS][DOMAIN_NAME]"
type input "[EMAIL_ADDRESS][DOMAIN_NAME]"
click at [404, 261] on input "Confirm your professional email address Confirma tu correo electrónico profesio…" at bounding box center [481, 260] width 232 height 18
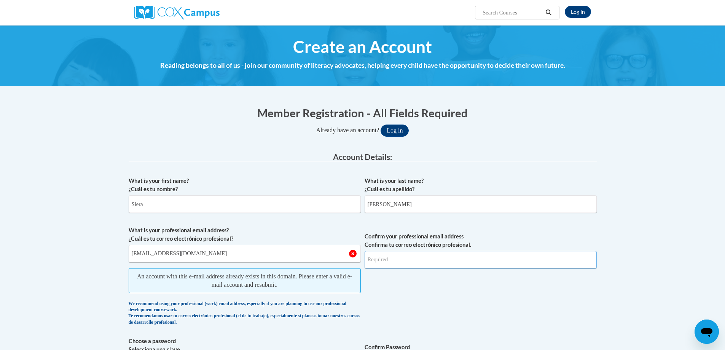
drag, startPoint x: 384, startPoint y: 259, endPoint x: 374, endPoint y: 261, distance: 10.2
click at [374, 261] on input "Confirm your professional email address Confirma tu correo electrónico profesio…" at bounding box center [481, 260] width 232 height 18
type input "[EMAIL_ADDRESS][DOMAIN_NAME]"
click at [133, 252] on input "[EMAIL_ADDRESS][DOMAIN_NAME]" at bounding box center [245, 254] width 232 height 18
drag, startPoint x: 201, startPoint y: 255, endPoint x: 99, endPoint y: 264, distance: 102.3
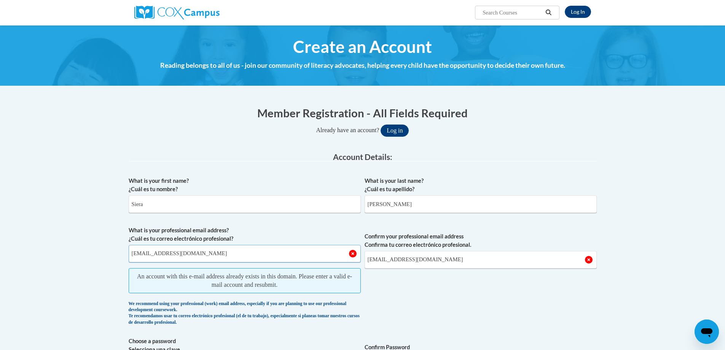
click at [574, 14] on link "Log In" at bounding box center [578, 12] width 26 height 12
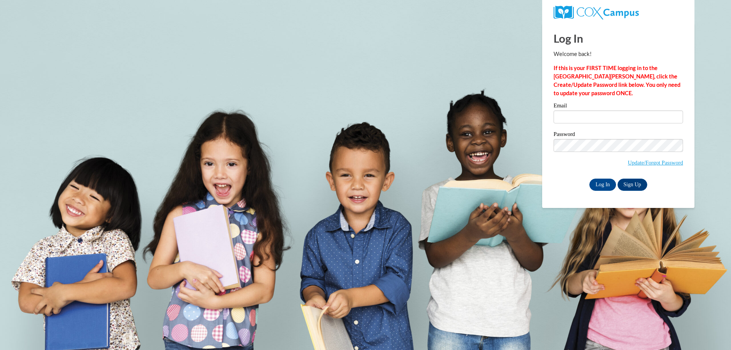
drag, startPoint x: 0, startPoint y: 0, endPoint x: 563, endPoint y: 115, distance: 574.7
type input "[EMAIL_ADDRESS][DOMAIN_NAME]"
click at [659, 163] on link "Update/Forgot Password" at bounding box center [654, 162] width 55 height 6
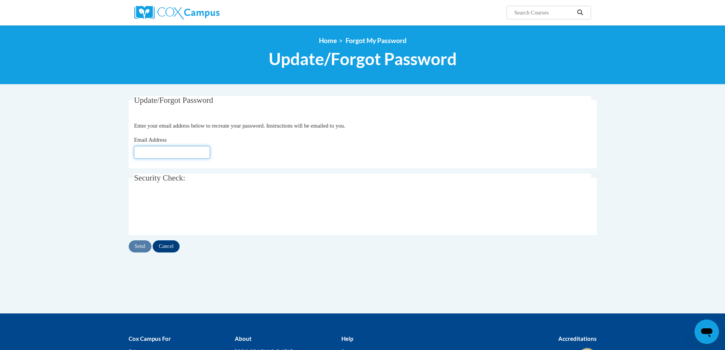
click at [175, 154] on input "Email Address" at bounding box center [172, 152] width 76 height 13
paste input "Sieralasseter7@gmail.com"
type input "Sieralasseter7@gmail.com"
click at [146, 245] on input "Send" at bounding box center [140, 246] width 23 height 12
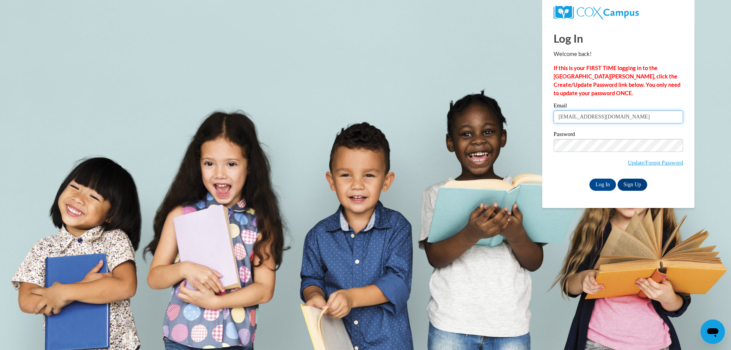
drag, startPoint x: 627, startPoint y: 118, endPoint x: 523, endPoint y: 127, distance: 104.6
click at [523, 127] on body "Log In Welcome back! If this is your FIRST TIME logging in to the [GEOGRAPHIC_D…" at bounding box center [365, 175] width 731 height 350
paste input "[EMAIL_ADDRESS][DOMAIN_NAME]"
type input "[EMAIL_ADDRESS][DOMAIN_NAME]"
click at [665, 161] on link "Update/Forgot Password" at bounding box center [654, 162] width 55 height 6
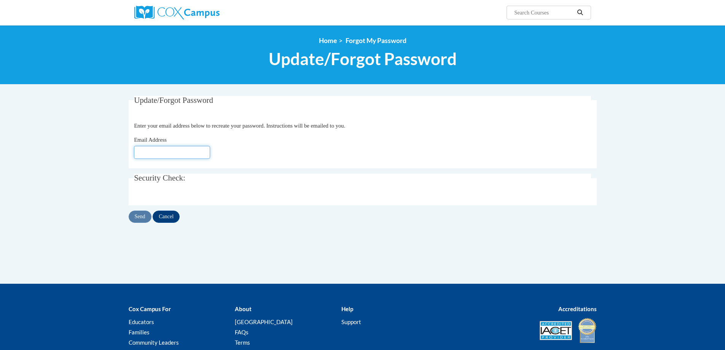
click at [177, 148] on input "Email Address" at bounding box center [172, 152] width 76 height 13
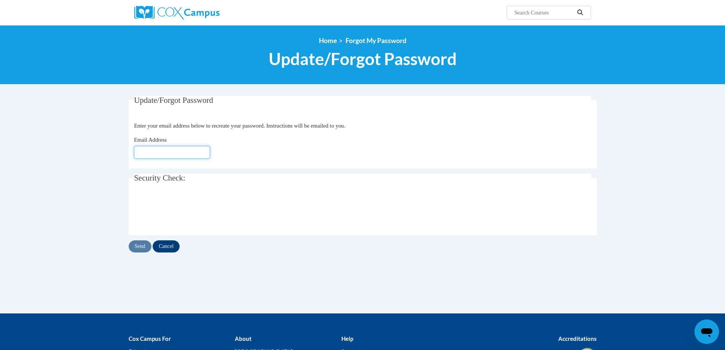
paste input "[EMAIL_ADDRESS][DOMAIN_NAME]"
type input "[EMAIL_ADDRESS][DOMAIN_NAME]"
click at [143, 244] on input "Send" at bounding box center [140, 246] width 23 height 12
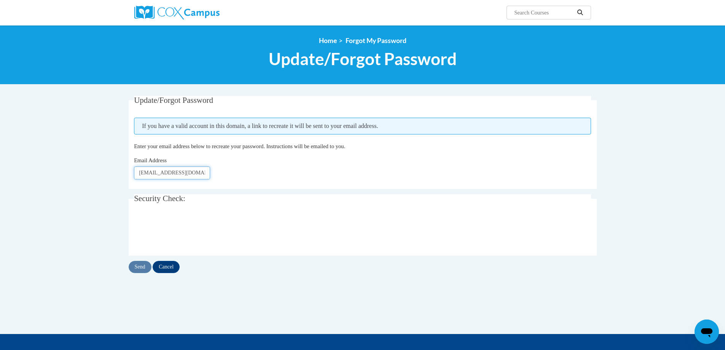
drag, startPoint x: 182, startPoint y: 173, endPoint x: 159, endPoint y: 170, distance: 22.7
click at [159, 170] on input "[EMAIL_ADDRESS][DOMAIN_NAME]" at bounding box center [172, 172] width 76 height 13
type input "[EMAIL_ADDRESS][DOMAIN_NAME]"
click at [145, 268] on input "Send" at bounding box center [140, 267] width 23 height 12
